Goal: Information Seeking & Learning: Learn about a topic

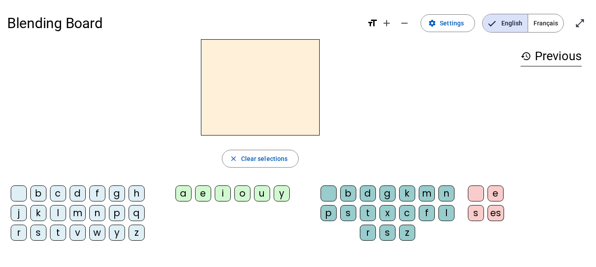
click at [543, 28] on span "Français" at bounding box center [545, 23] width 35 height 18
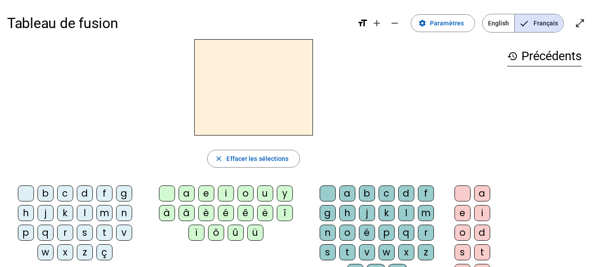
click at [86, 216] on div "l" at bounding box center [85, 213] width 16 height 16
click at [211, 191] on div "e" at bounding box center [206, 194] width 16 height 16
click at [259, 195] on div "u" at bounding box center [265, 194] width 16 height 16
click at [105, 234] on div "t" at bounding box center [104, 233] width 16 height 16
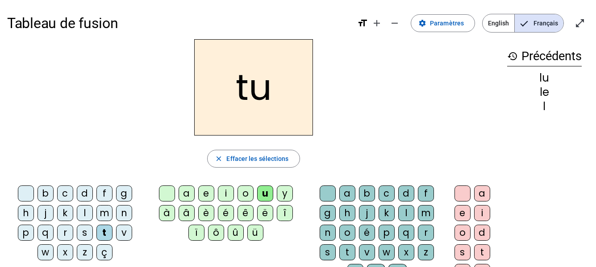
click at [81, 192] on div "d" at bounding box center [85, 194] width 16 height 16
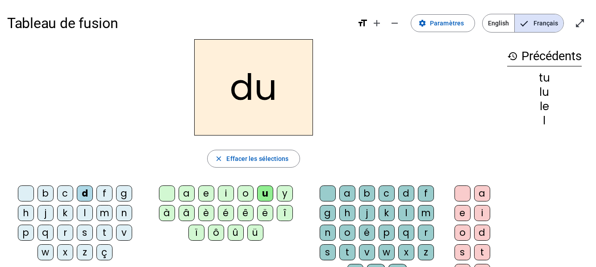
click at [208, 193] on div "e" at bounding box center [206, 194] width 16 height 16
click at [102, 233] on div "t" at bounding box center [104, 233] width 16 height 16
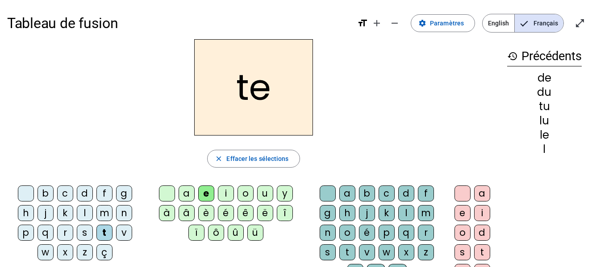
click at [186, 190] on div "a" at bounding box center [186, 194] width 16 height 16
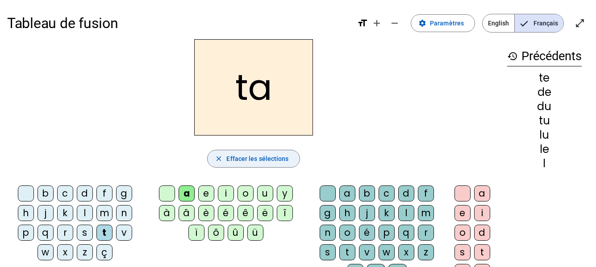
click at [264, 158] on span "Effacer les sélections" at bounding box center [257, 158] width 62 height 11
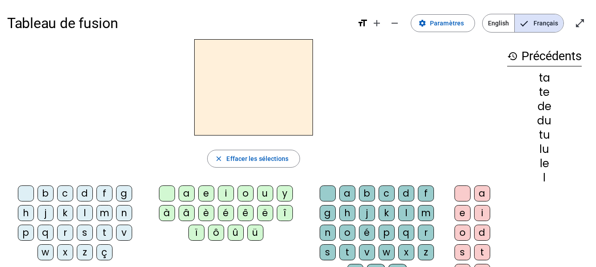
click at [84, 213] on div "l" at bounding box center [85, 213] width 16 height 16
click at [204, 192] on div "e" at bounding box center [206, 194] width 16 height 16
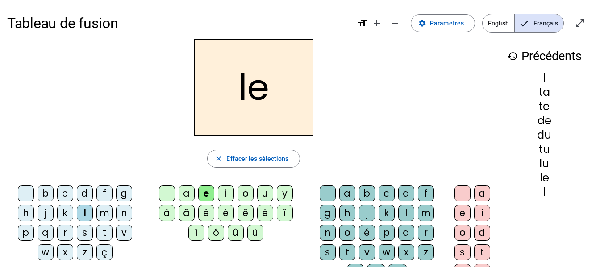
click at [262, 193] on div "u" at bounding box center [265, 194] width 16 height 16
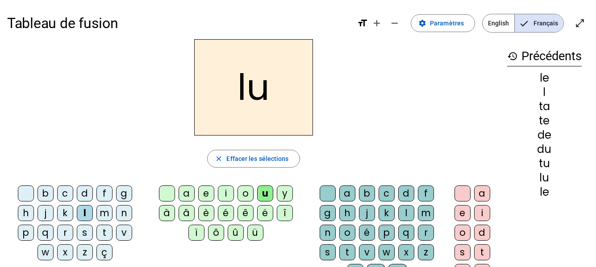
click at [102, 236] on div "t" at bounding box center [104, 233] width 16 height 16
click at [87, 192] on div "d" at bounding box center [85, 194] width 16 height 16
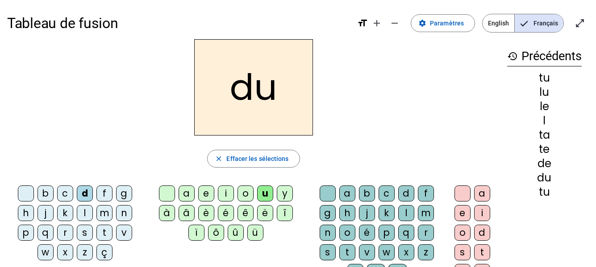
click at [202, 198] on div "e" at bounding box center [206, 194] width 16 height 16
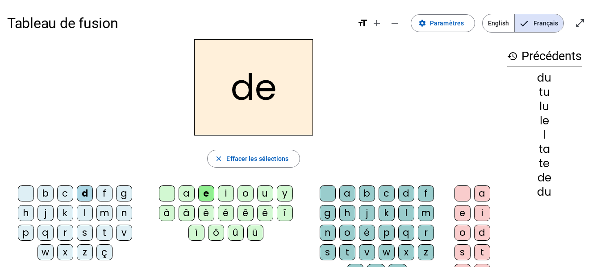
click at [105, 236] on div "t" at bounding box center [104, 233] width 16 height 16
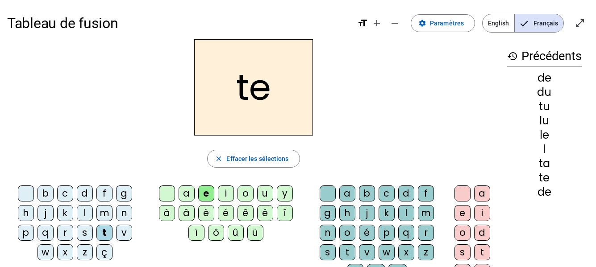
click at [184, 193] on div "a" at bounding box center [186, 194] width 16 height 16
